Goal: Task Accomplishment & Management: Use online tool/utility

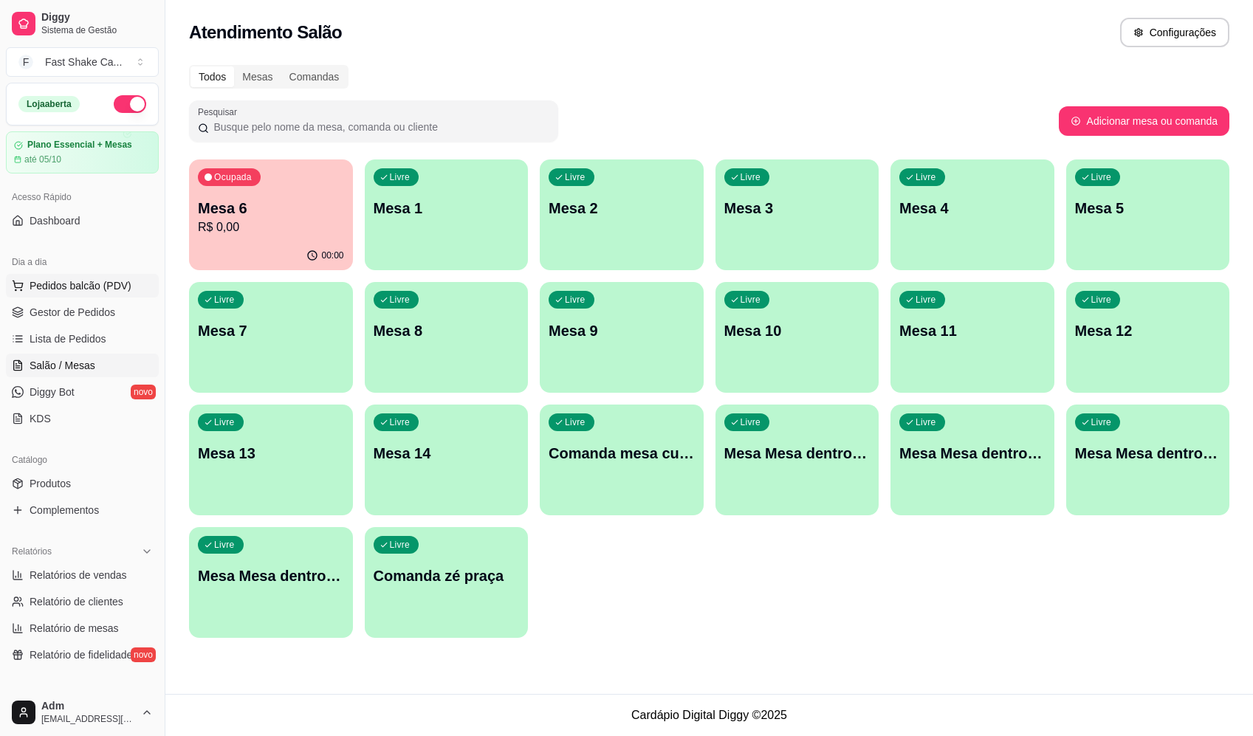
click at [75, 276] on button "Pedidos balcão (PDV)" at bounding box center [82, 286] width 153 height 24
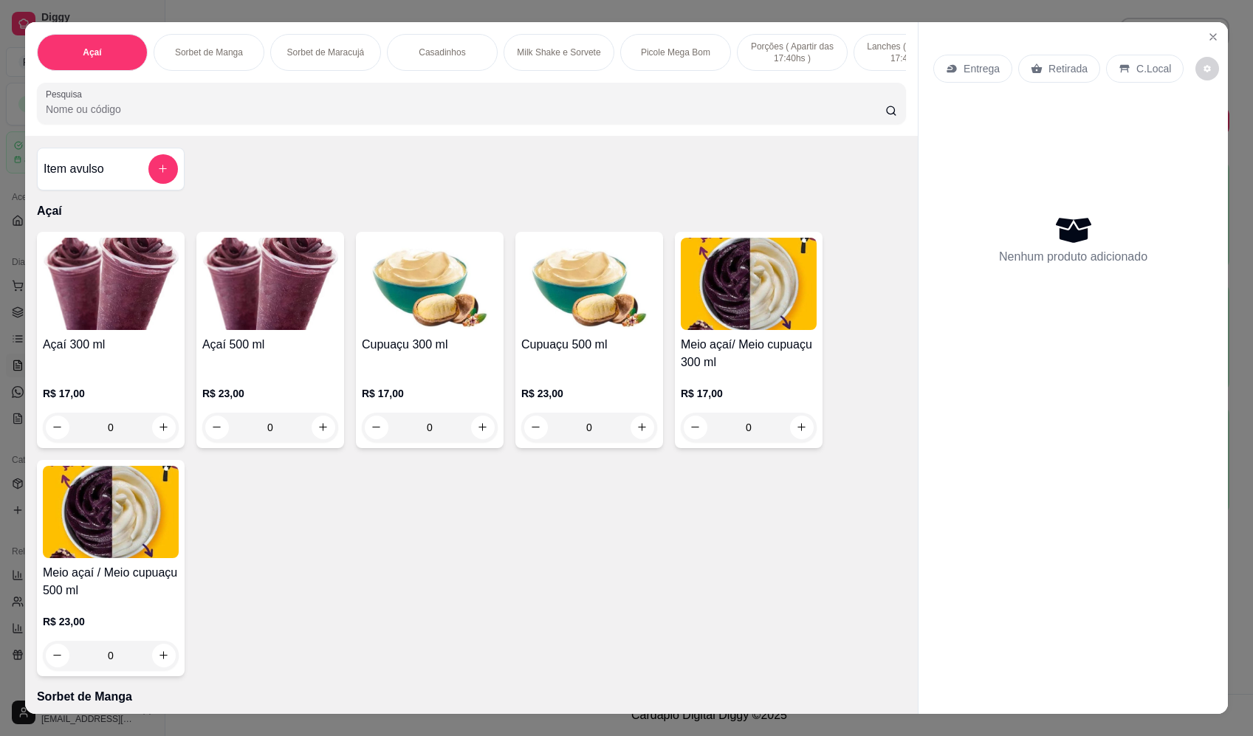
click at [801, 437] on div "0" at bounding box center [749, 428] width 136 height 30
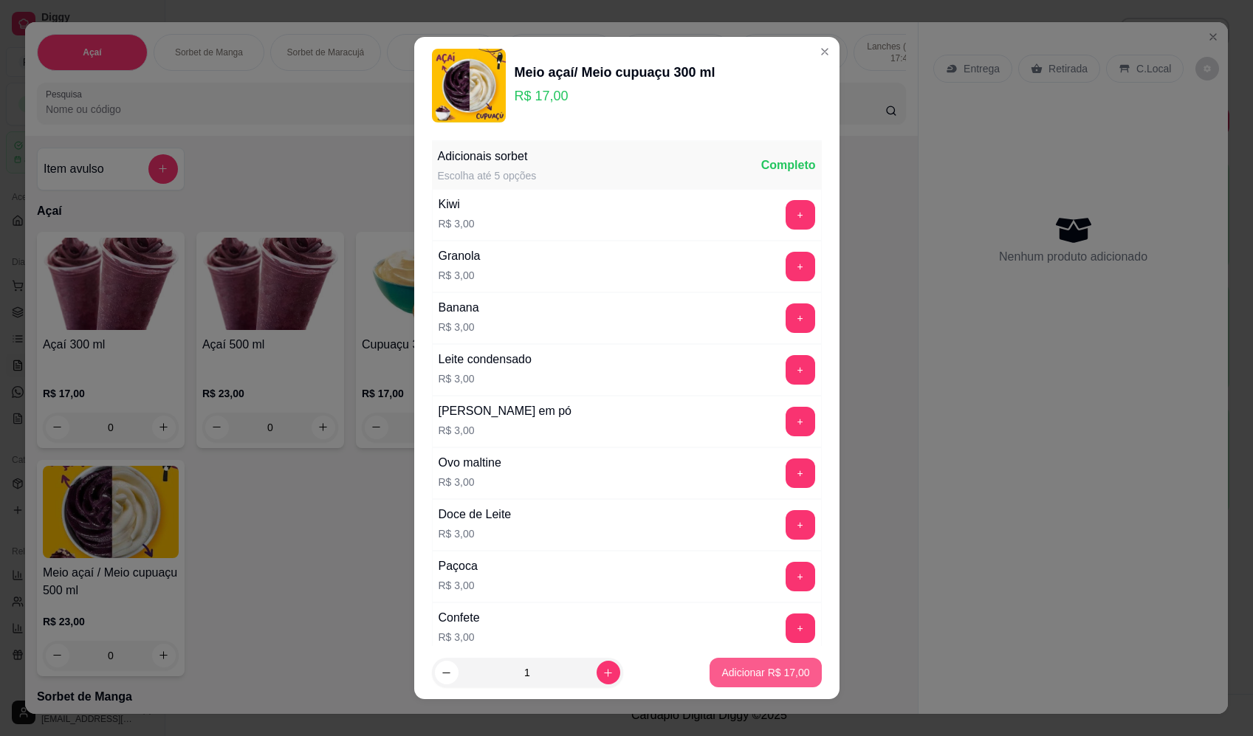
click at [748, 677] on p "Adicionar R$ 17,00" at bounding box center [766, 673] width 88 height 15
type input "1"
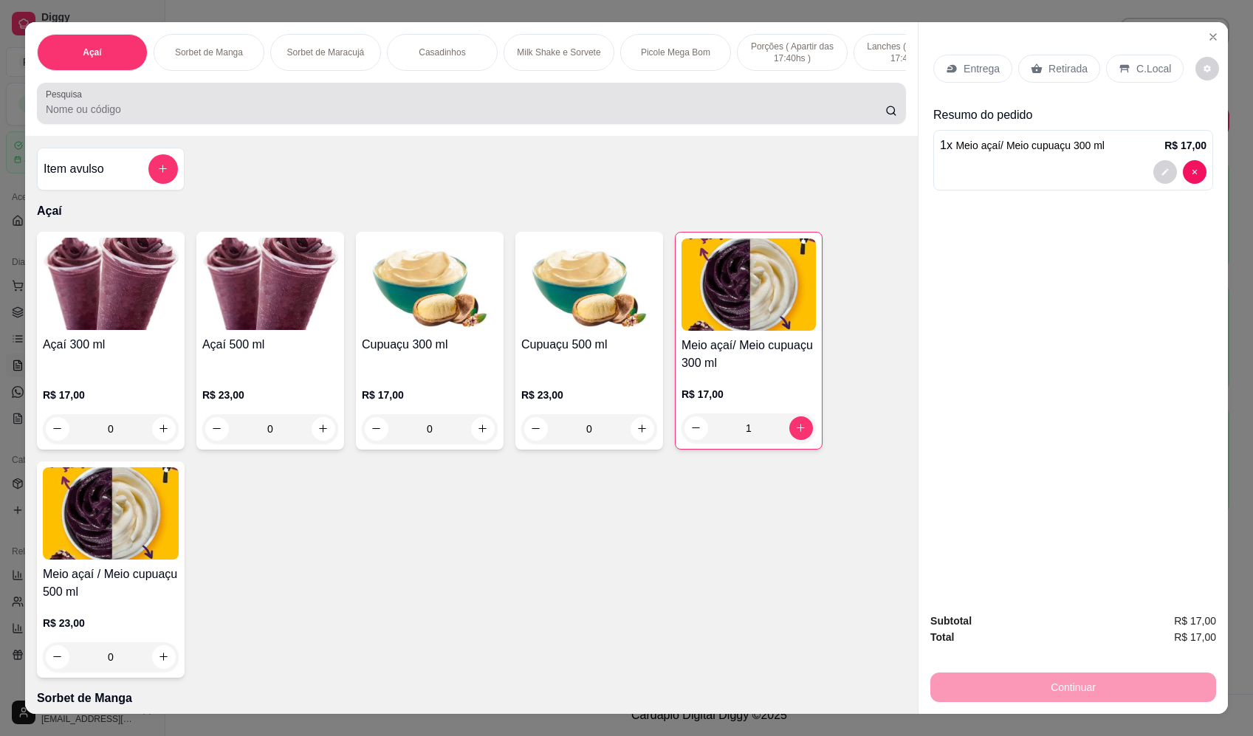
click at [293, 102] on div at bounding box center [472, 104] width 852 height 30
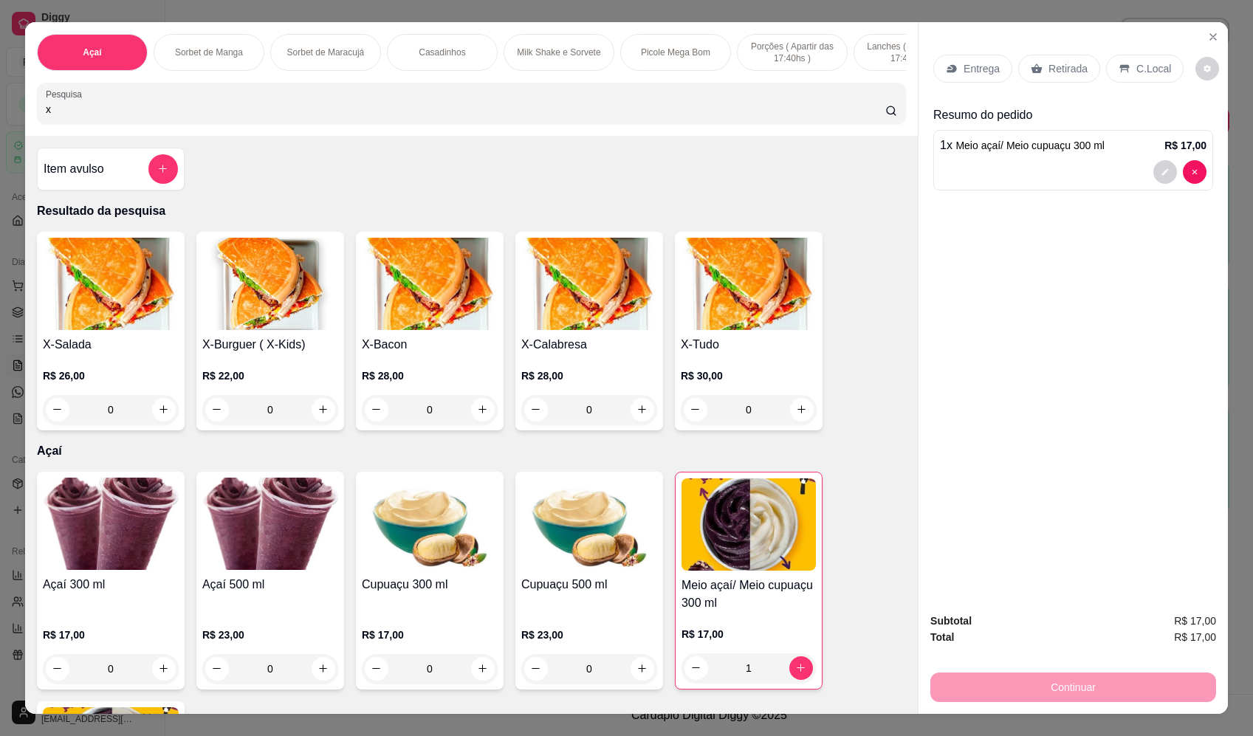
type input "x"
click at [799, 423] on div "0" at bounding box center [749, 410] width 136 height 30
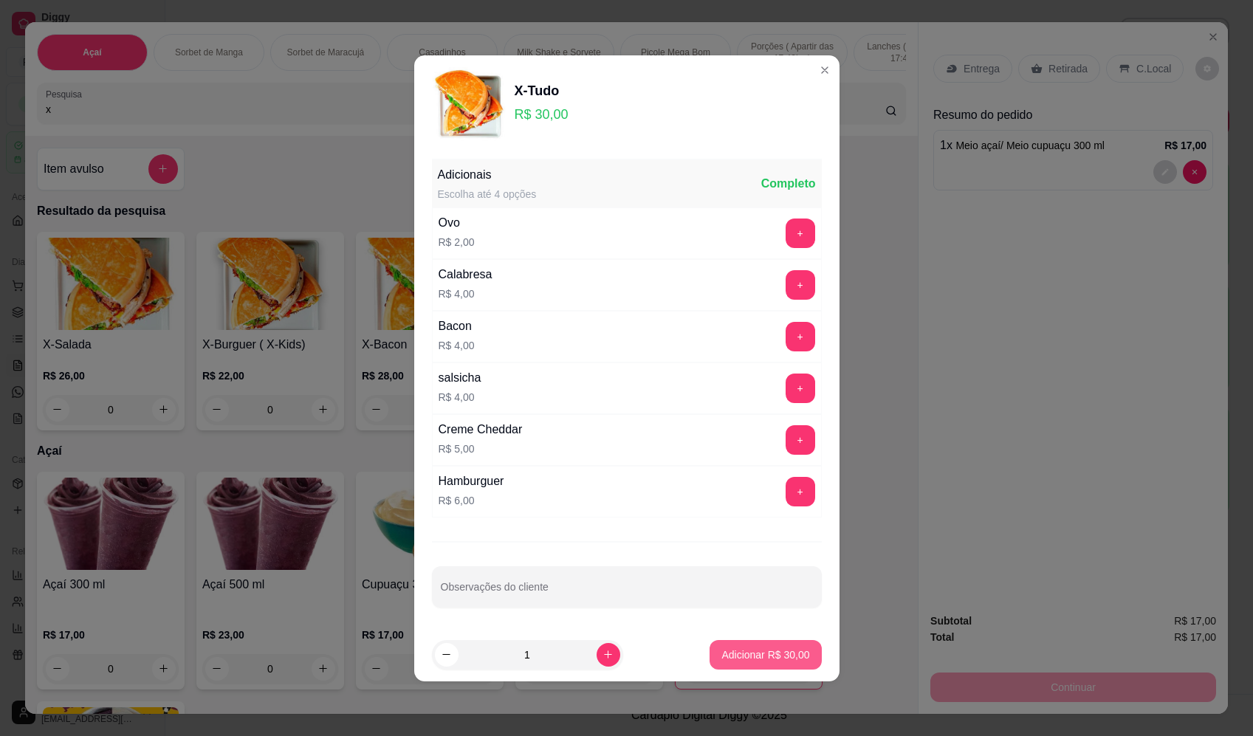
click at [794, 651] on p "Adicionar R$ 30,00" at bounding box center [766, 655] width 88 height 15
type input "1"
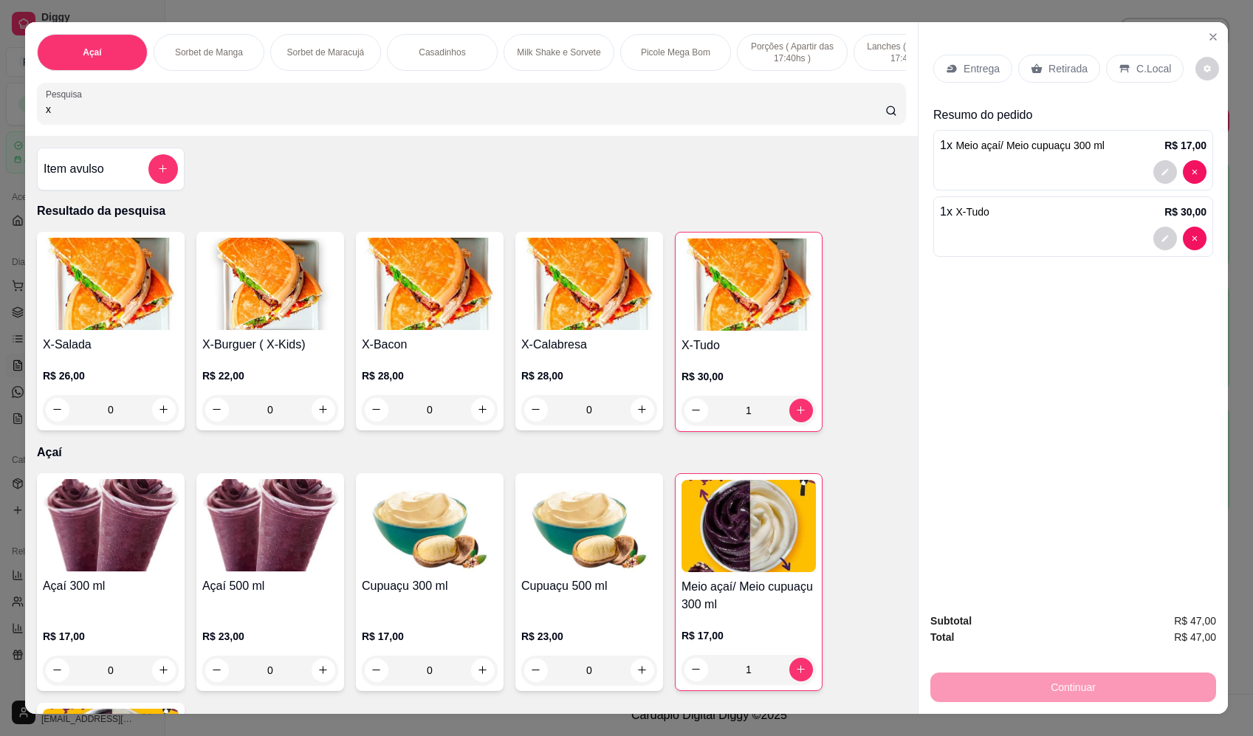
drag, startPoint x: 154, startPoint y: 114, endPoint x: -13, endPoint y: 129, distance: 167.6
click at [0, 129] on html "Diggy Sistema de Gestão F Fast Shake Ca ... Loja aberta Plano Essencial + Mesas…" at bounding box center [626, 368] width 1253 height 736
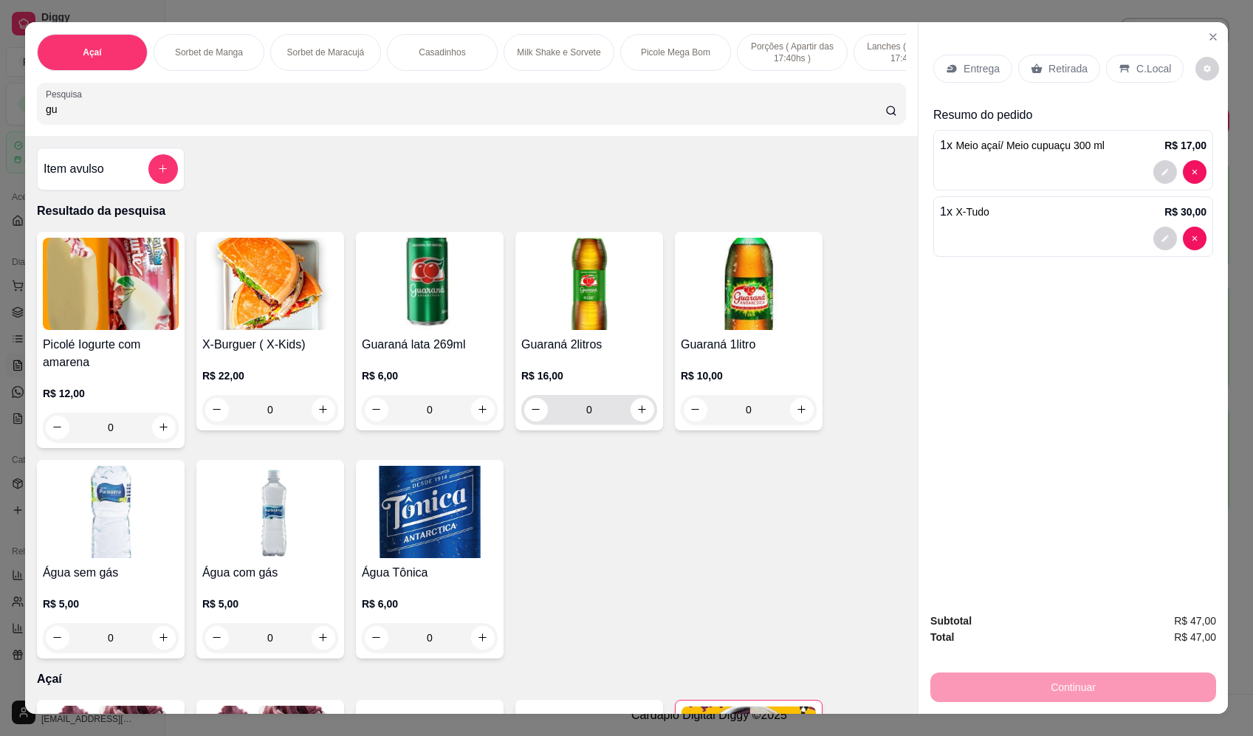
type input "gu"
click at [631, 422] on button "increase-product-quantity" at bounding box center [643, 410] width 24 height 24
type input "1"
click at [964, 69] on p "Entrega" at bounding box center [982, 68] width 36 height 15
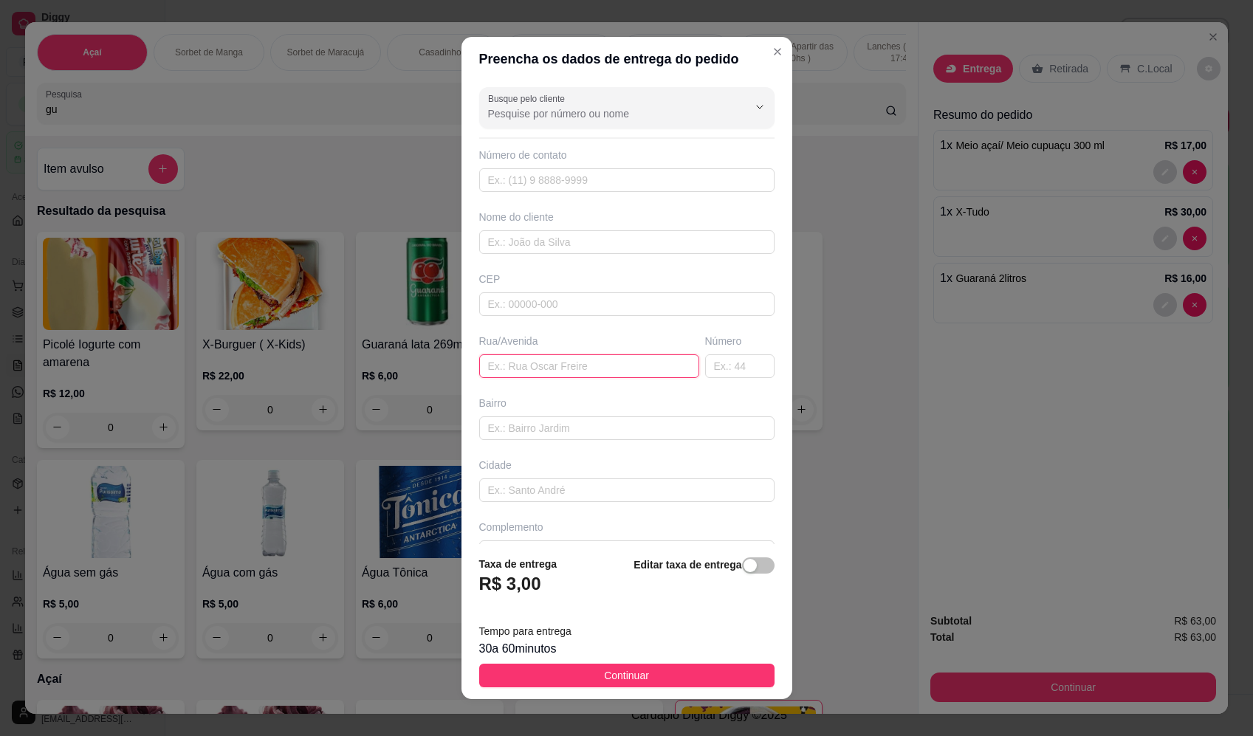
click at [532, 371] on input "text" at bounding box center [589, 367] width 220 height 24
click at [606, 361] on input "text" at bounding box center [589, 367] width 220 height 24
paste input "[GEOGRAPHIC_DATA]"
type input "[GEOGRAPHIC_DATA]"
click at [705, 364] on input "text" at bounding box center [739, 367] width 69 height 24
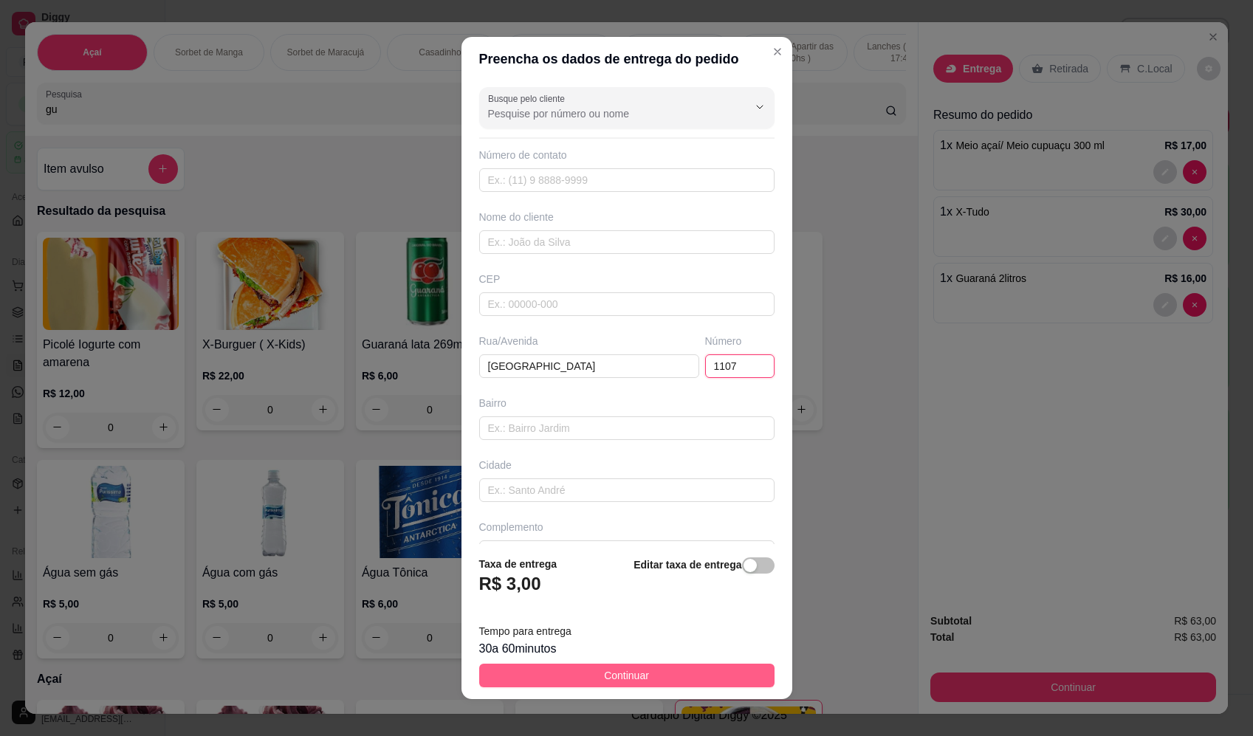
type input "1107"
click at [641, 678] on button "Continuar" at bounding box center [626, 676] width 295 height 24
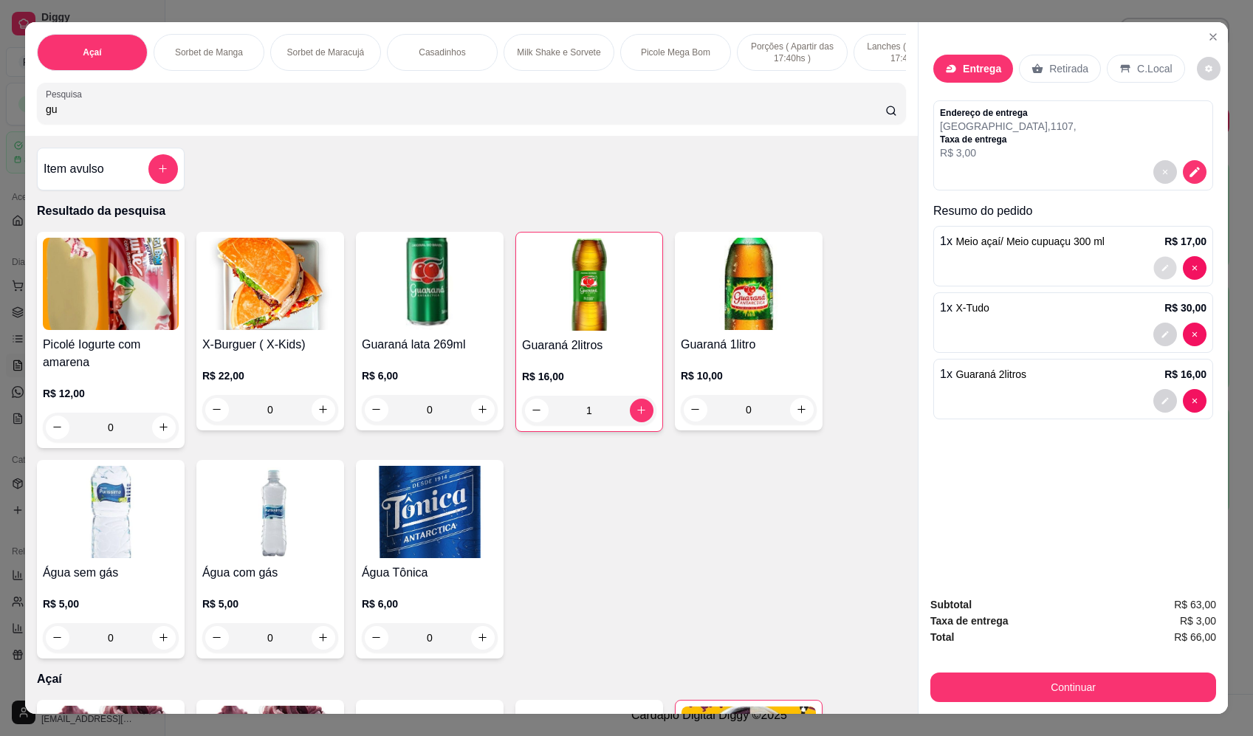
click at [1163, 270] on icon "decrease-product-quantity" at bounding box center [1166, 268] width 7 height 7
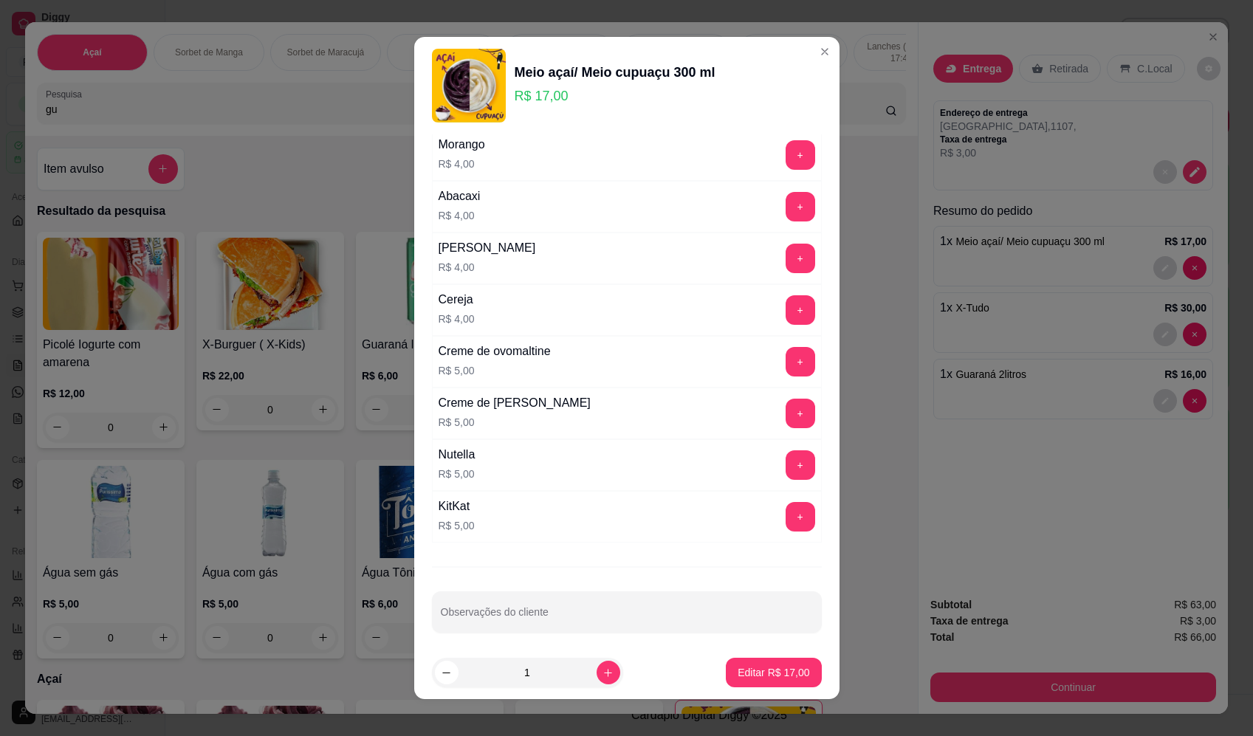
scroll to position [843, 0]
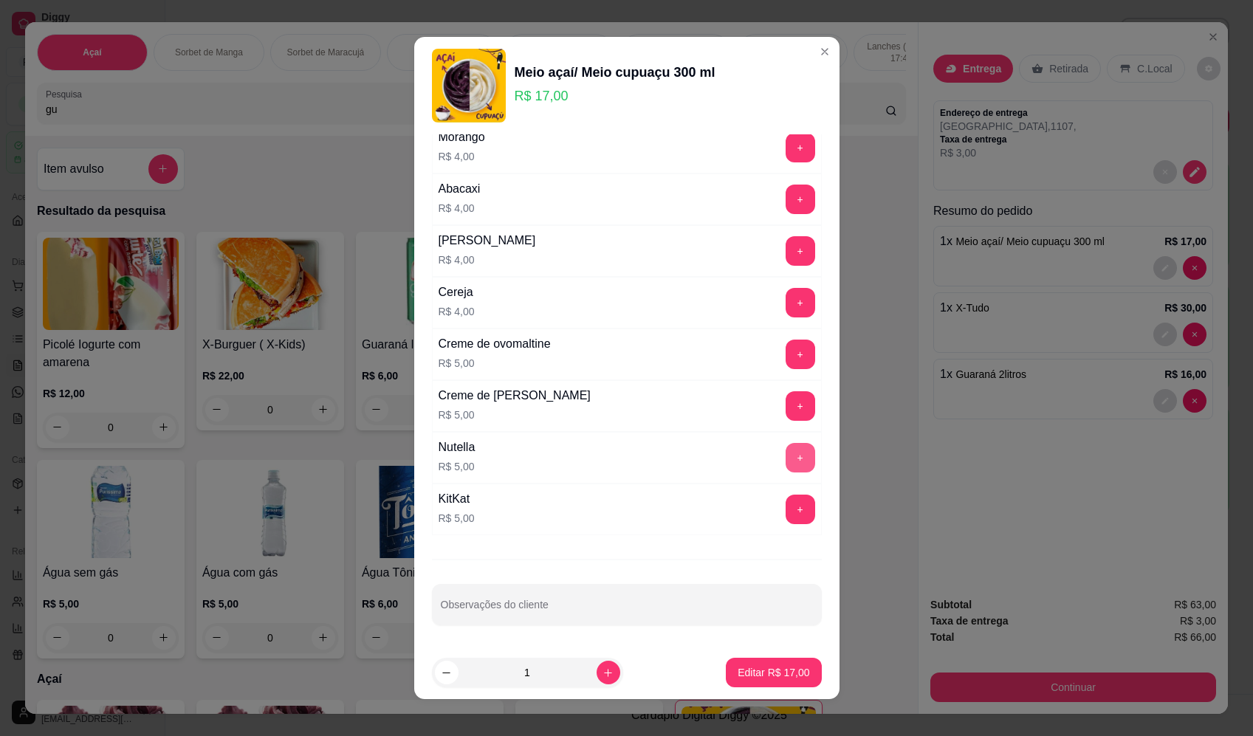
click at [786, 456] on button "+" at bounding box center [801, 458] width 30 height 30
click at [784, 391] on div "+" at bounding box center [800, 406] width 41 height 30
click at [786, 402] on button "+" at bounding box center [801, 406] width 30 height 30
click at [770, 683] on button "Editar R$ 27,00" at bounding box center [773, 673] width 95 height 30
type input "0"
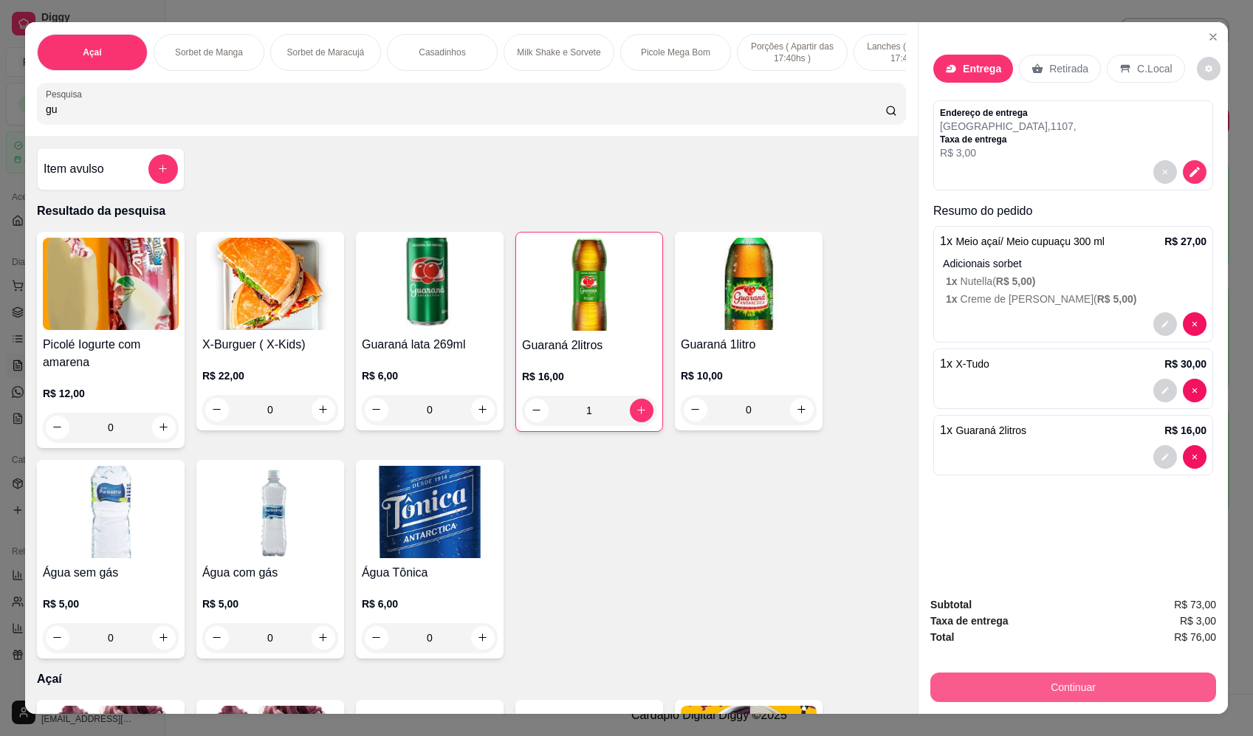
click at [1085, 697] on button "Continuar" at bounding box center [1074, 688] width 286 height 30
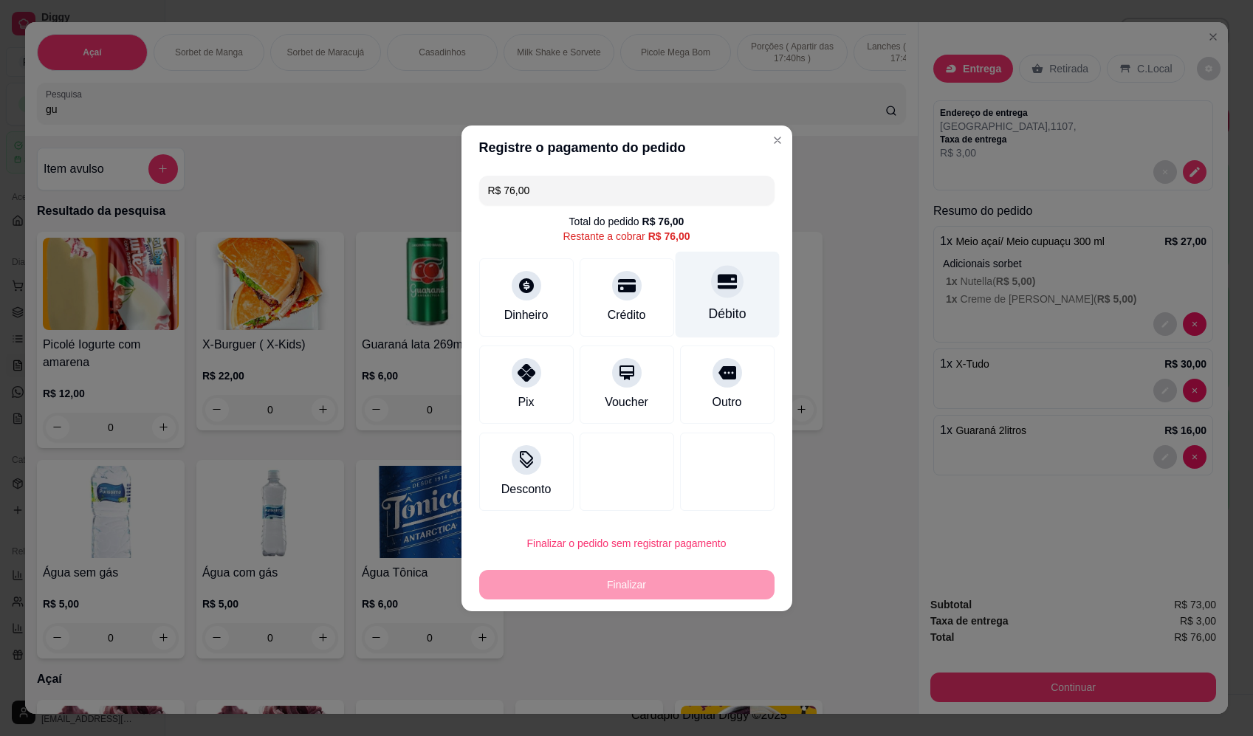
drag, startPoint x: 735, startPoint y: 296, endPoint x: 728, endPoint y: 307, distance: 12.7
click at [735, 297] on div "Débito" at bounding box center [727, 294] width 104 height 86
type input "R$ 0,00"
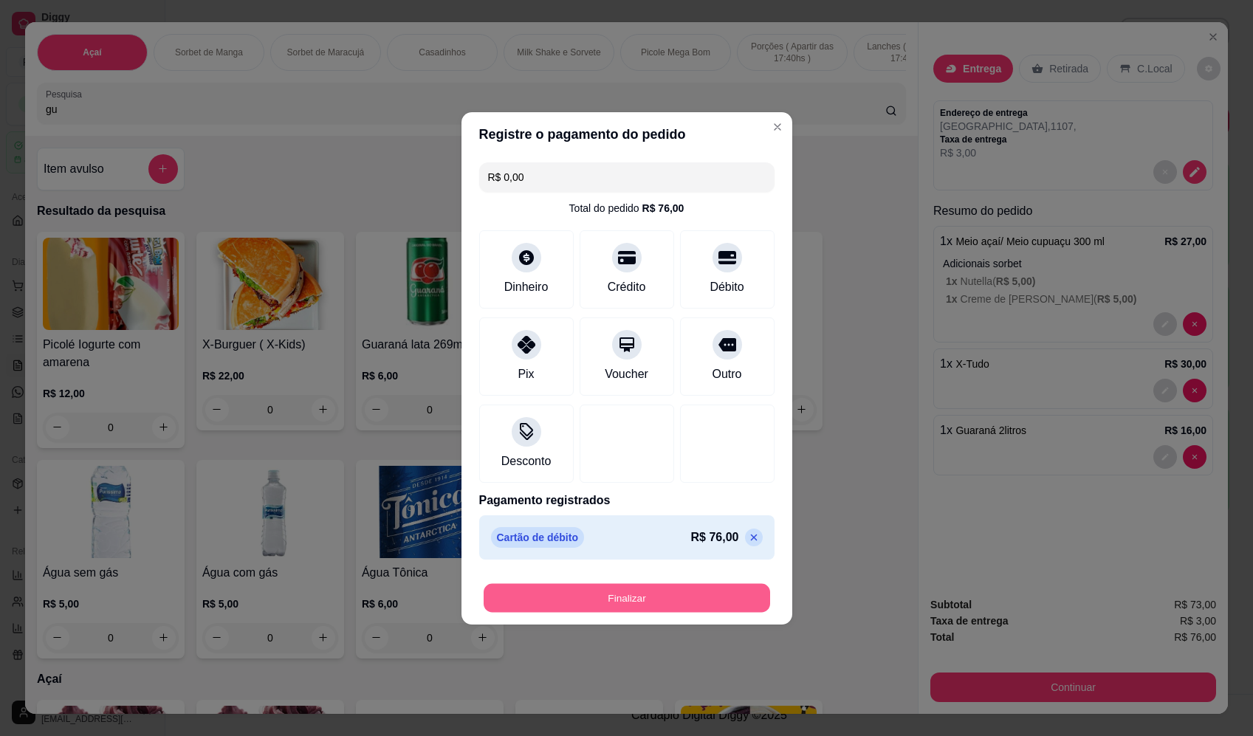
click at [639, 610] on button "Finalizar" at bounding box center [627, 598] width 287 height 29
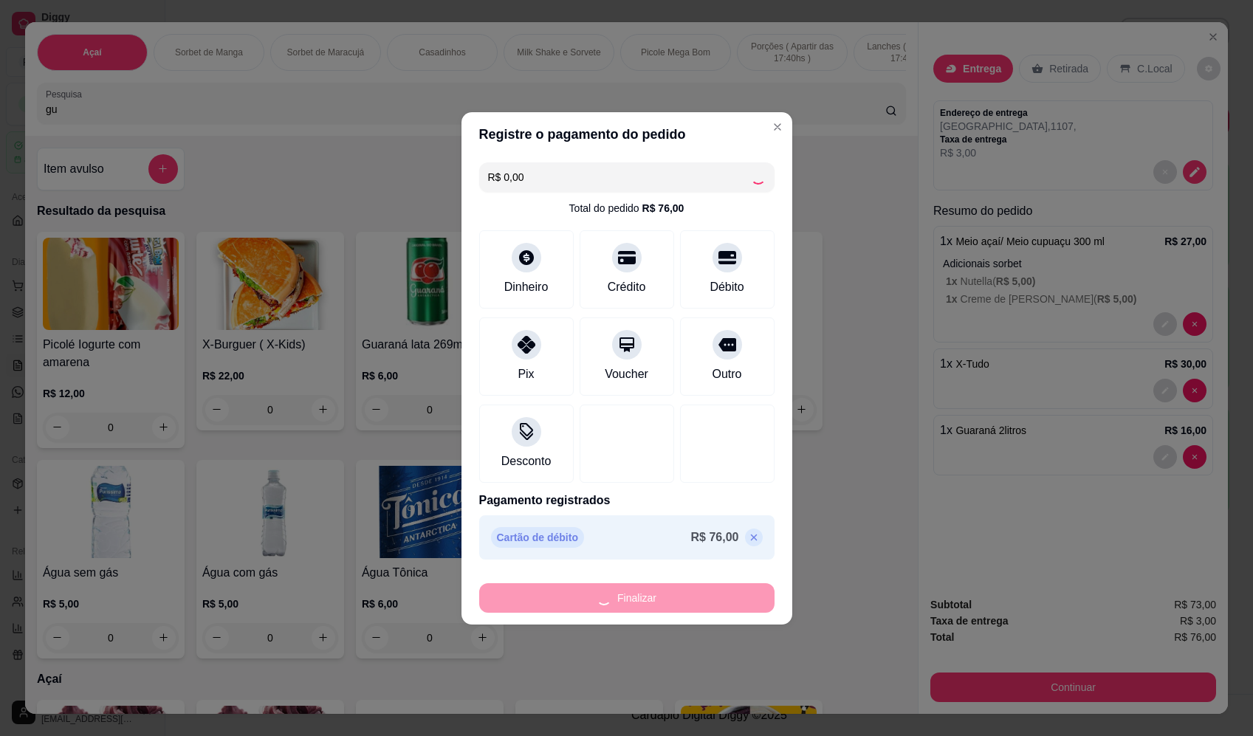
type input "0"
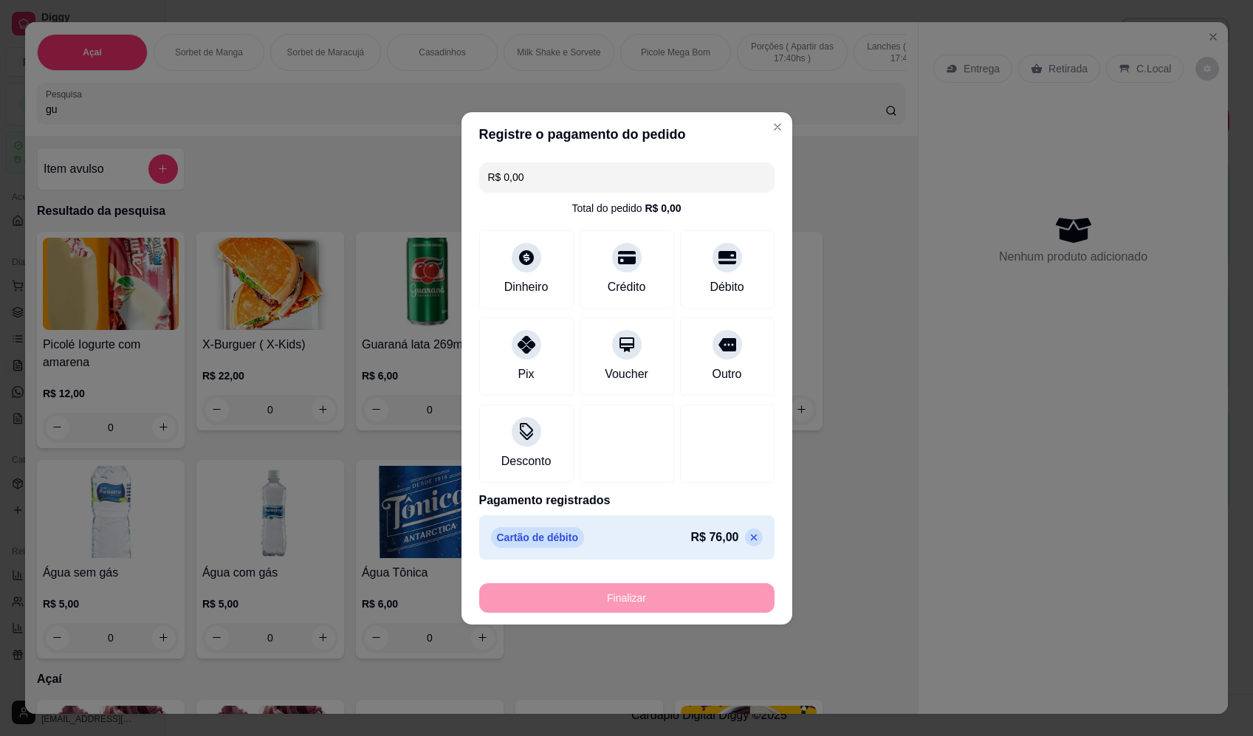
type input "-R$ 76,00"
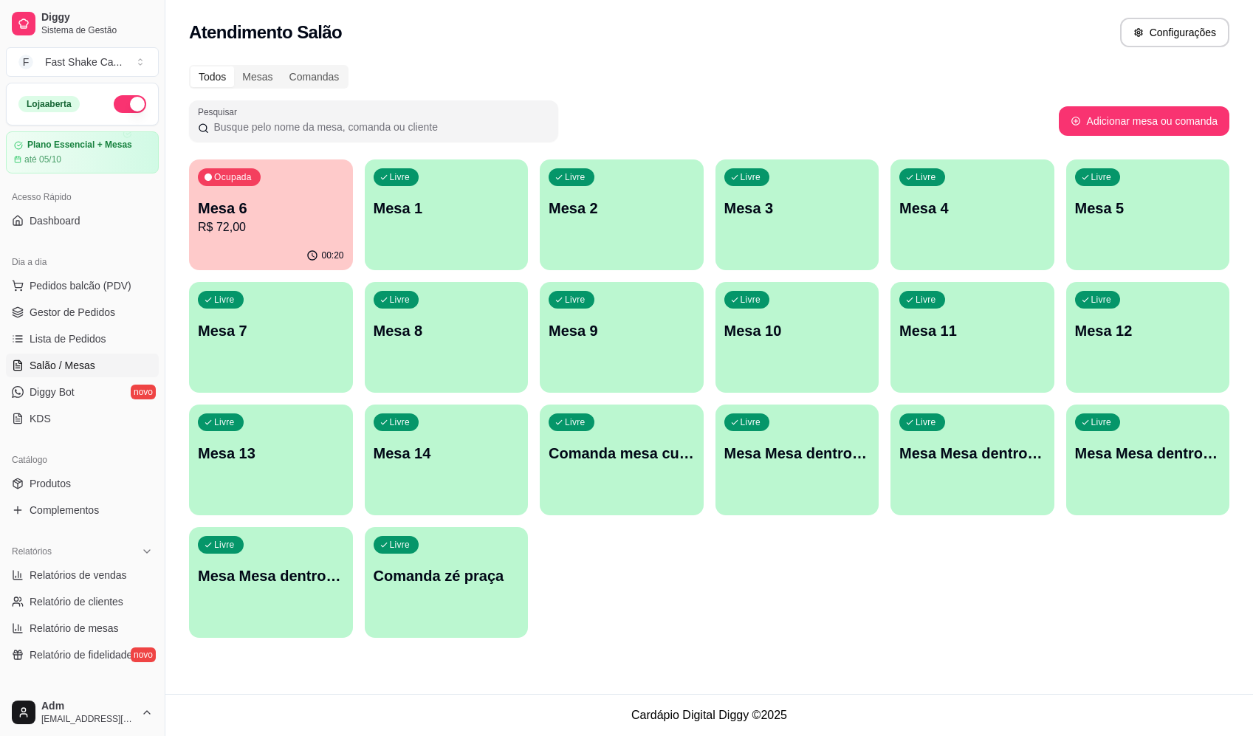
click at [215, 236] on div "Ocupada Mesa 6 R$ 72,00" at bounding box center [271, 201] width 164 height 82
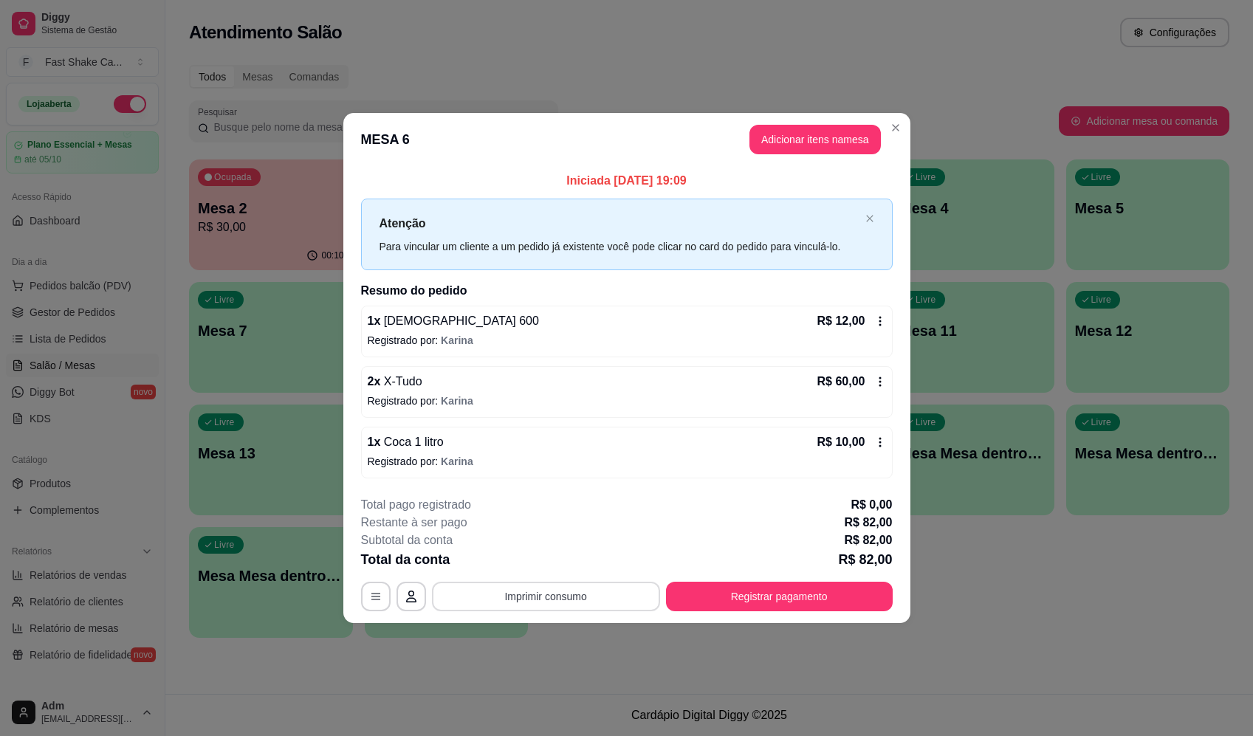
click at [601, 594] on button "Imprimir consumo" at bounding box center [546, 597] width 228 height 30
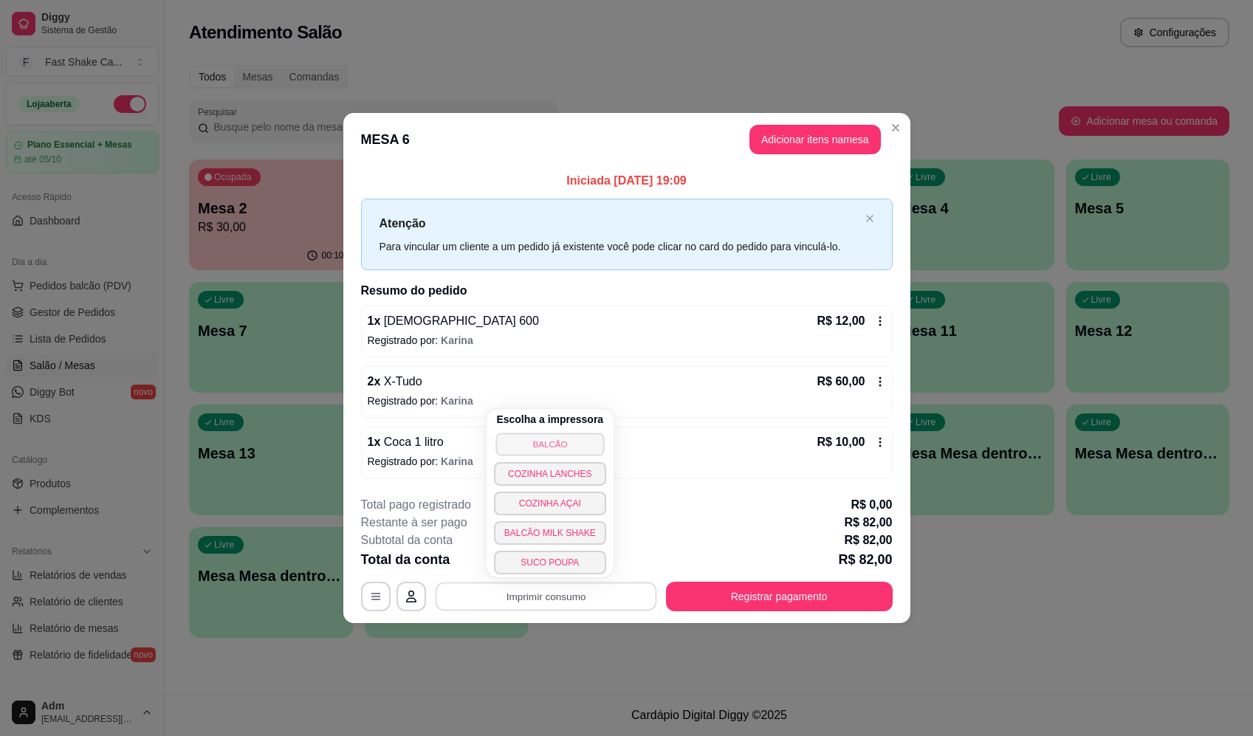
click at [561, 441] on button "BALCÃO" at bounding box center [550, 444] width 109 height 23
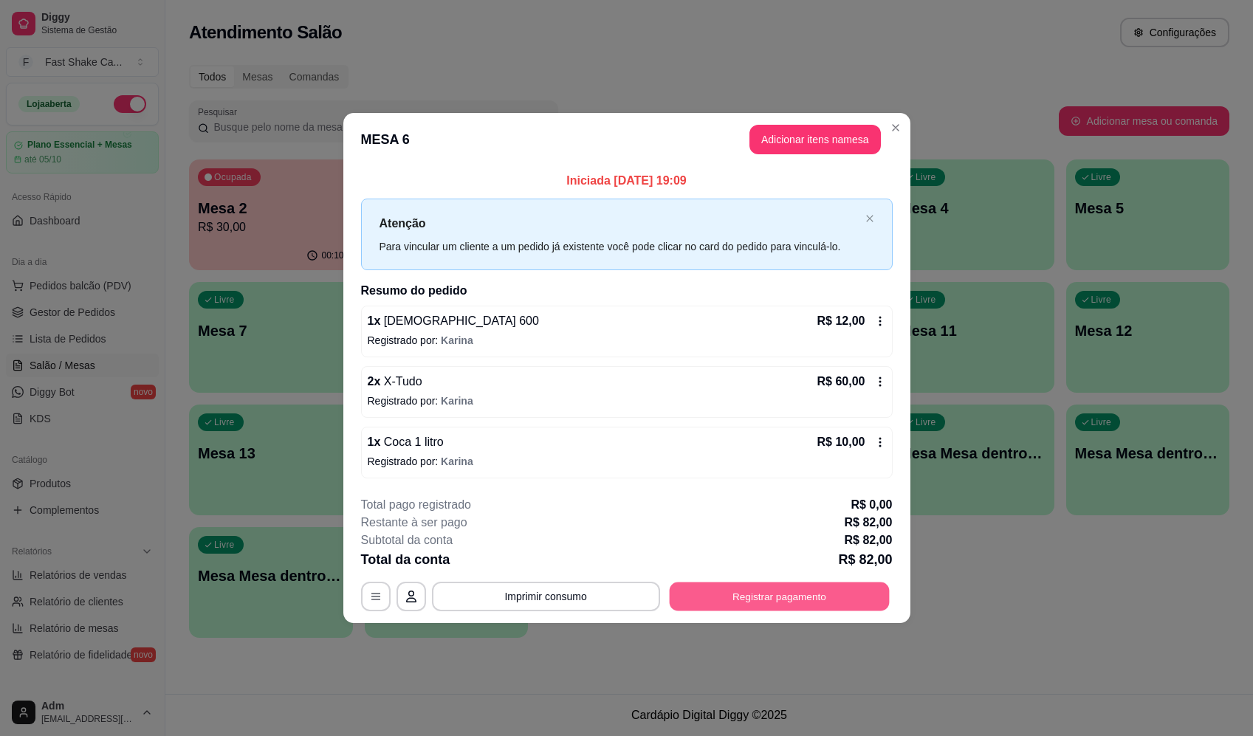
click at [793, 602] on button "Registrar pagamento" at bounding box center [779, 597] width 220 height 29
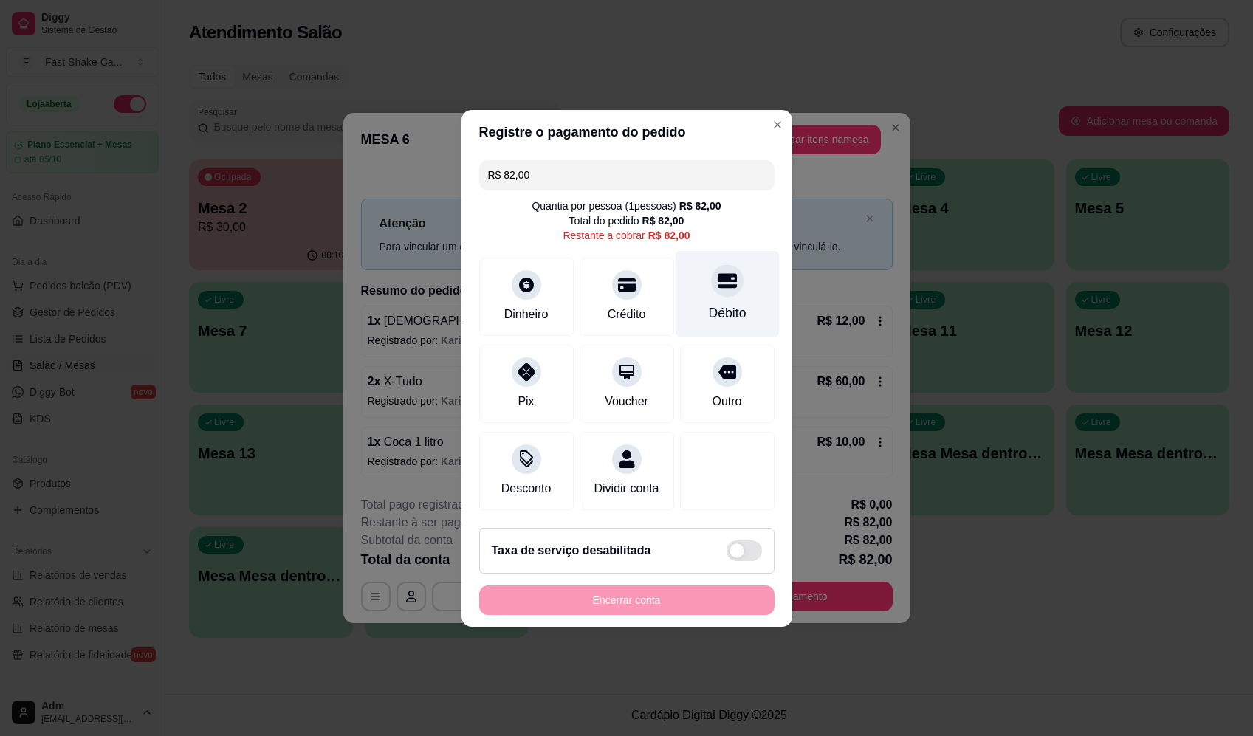
click at [711, 258] on div "Débito" at bounding box center [727, 293] width 104 height 86
click at [717, 277] on icon at bounding box center [726, 280] width 19 height 15
type input "R$ 0,00"
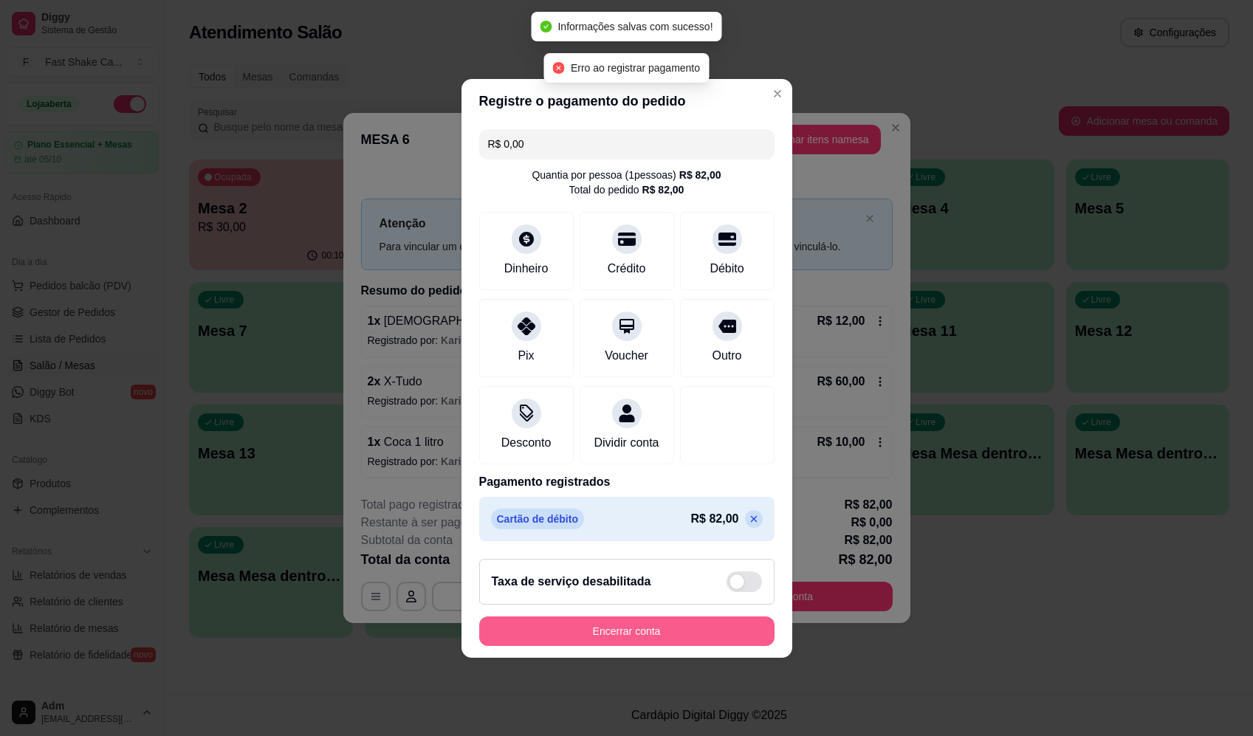
click at [621, 646] on button "Encerrar conta" at bounding box center [626, 632] width 295 height 30
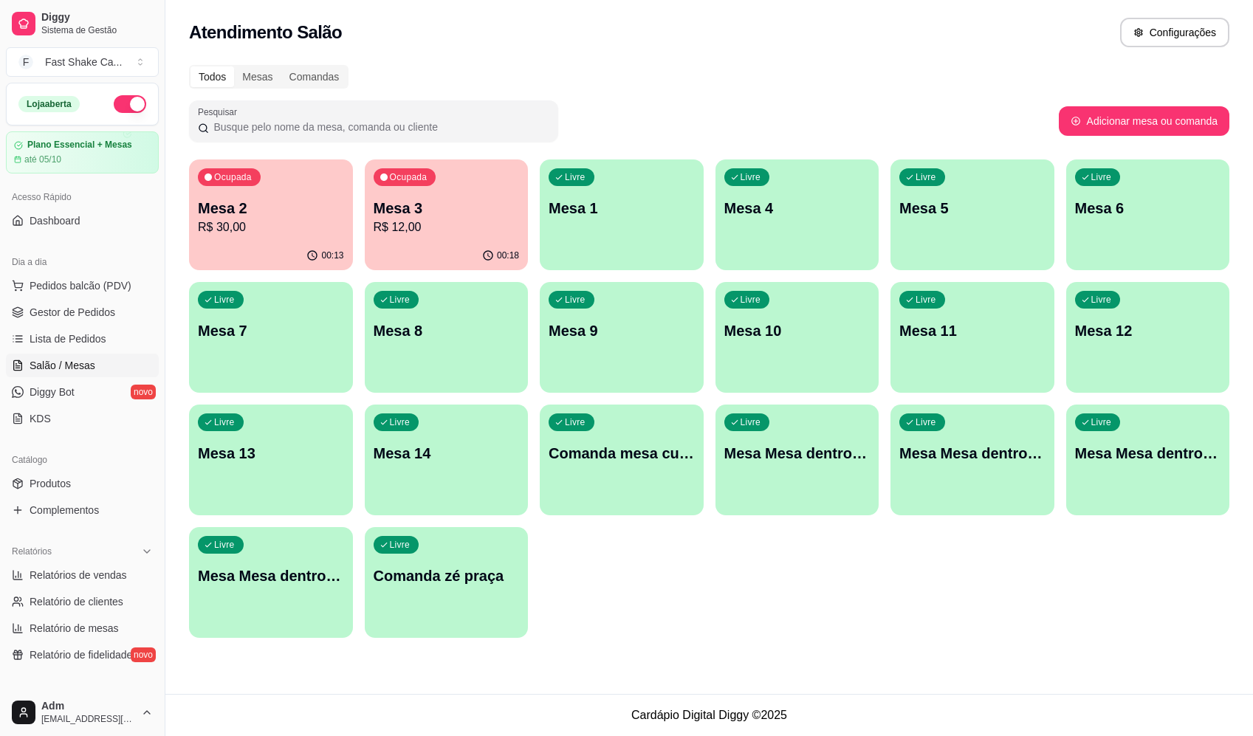
click at [300, 211] on p "Mesa 2" at bounding box center [271, 208] width 146 height 21
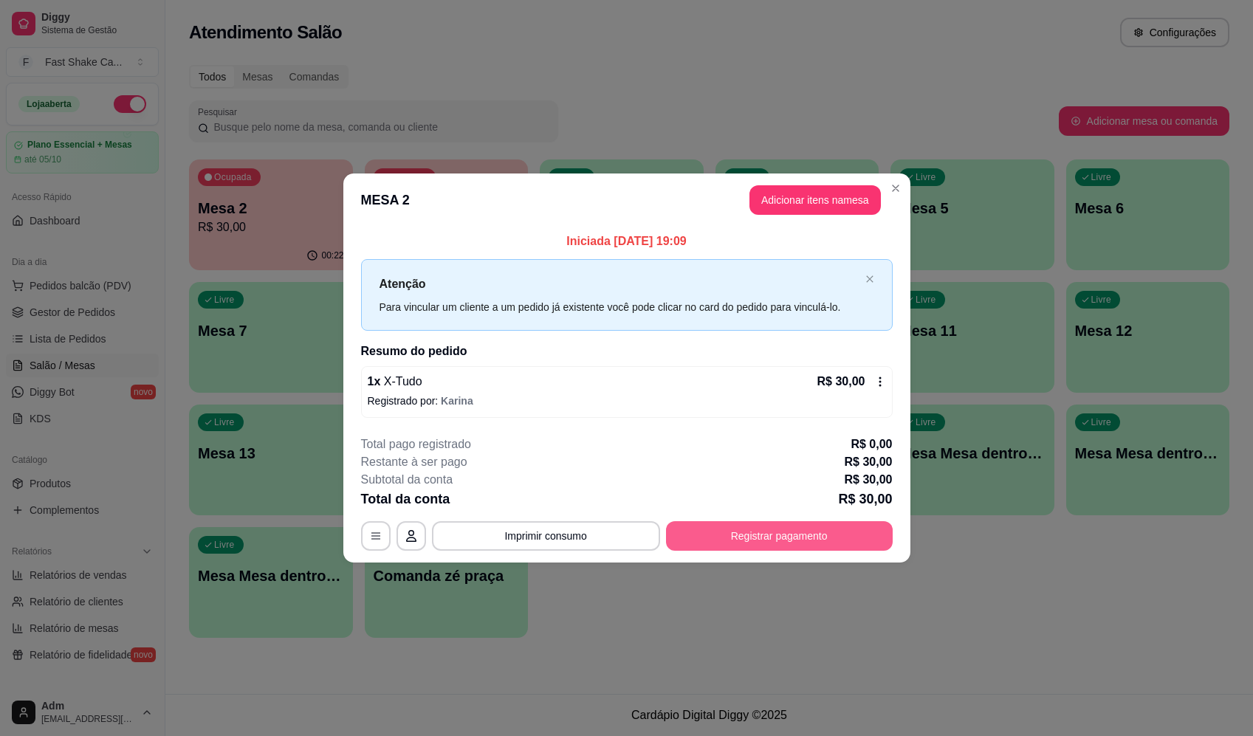
click at [791, 529] on button "Registrar pagamento" at bounding box center [779, 536] width 227 height 30
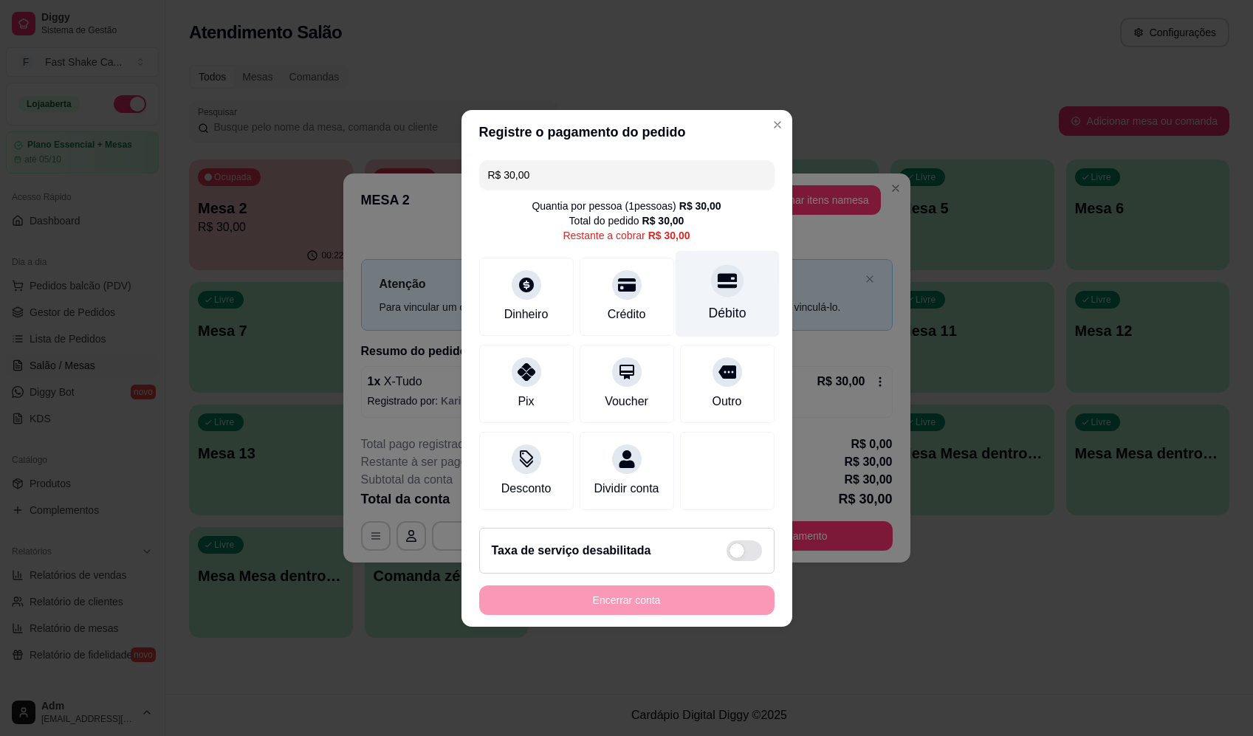
click at [714, 290] on div "Débito" at bounding box center [727, 293] width 104 height 86
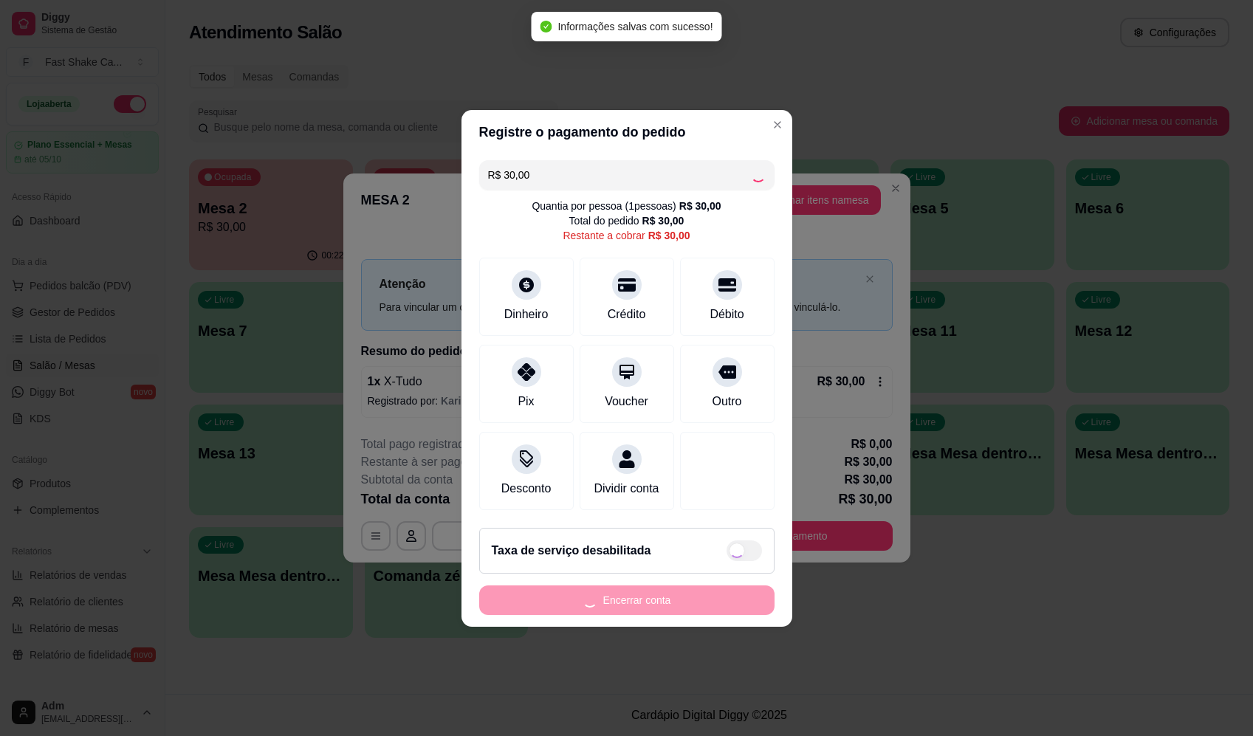
type input "R$ 0,00"
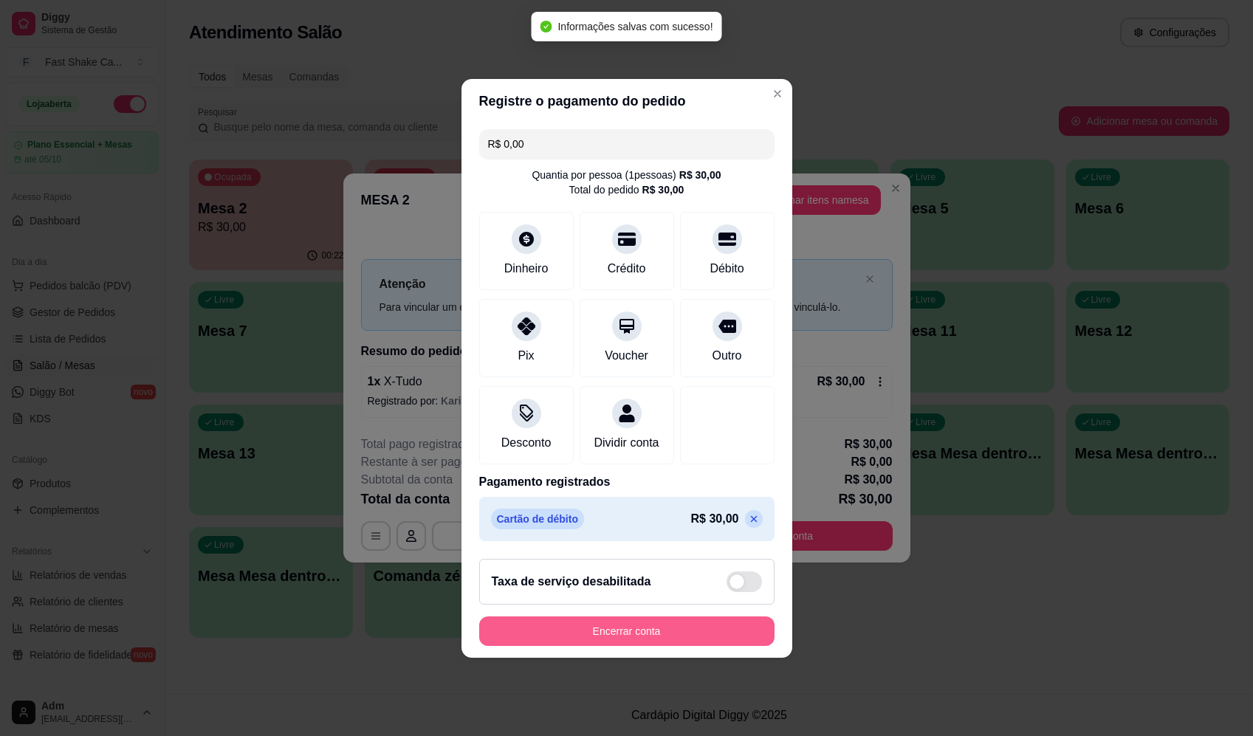
click at [696, 637] on button "Encerrar conta" at bounding box center [626, 632] width 295 height 30
